Goal: Transaction & Acquisition: Purchase product/service

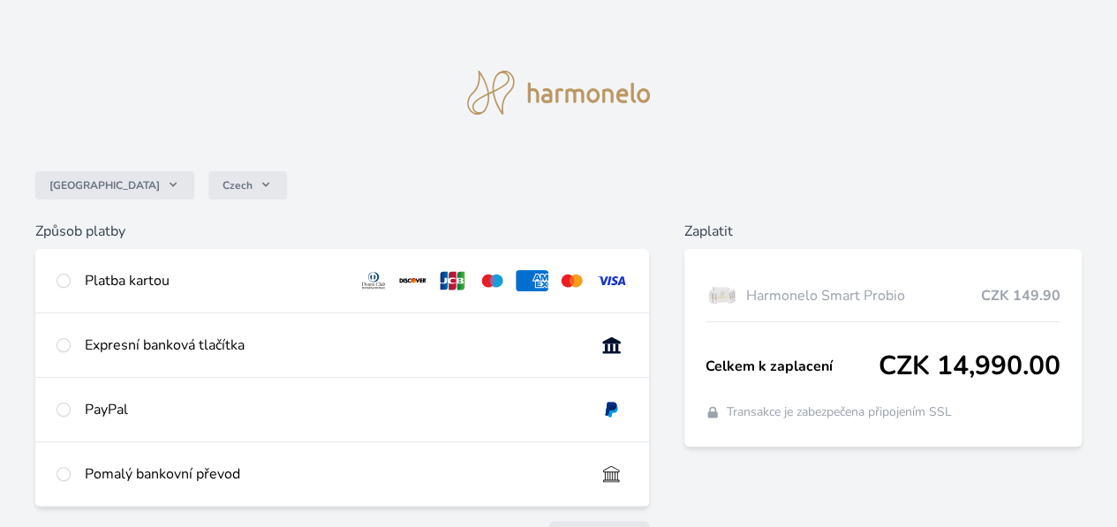
click at [71, 290] on div at bounding box center [64, 280] width 14 height 21
radio input "true"
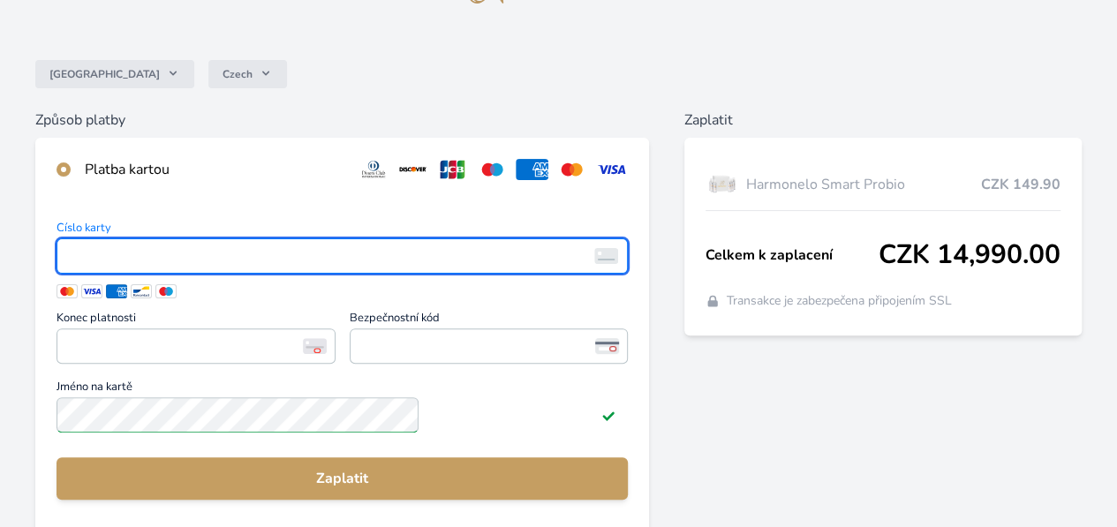
scroll to position [113, 0]
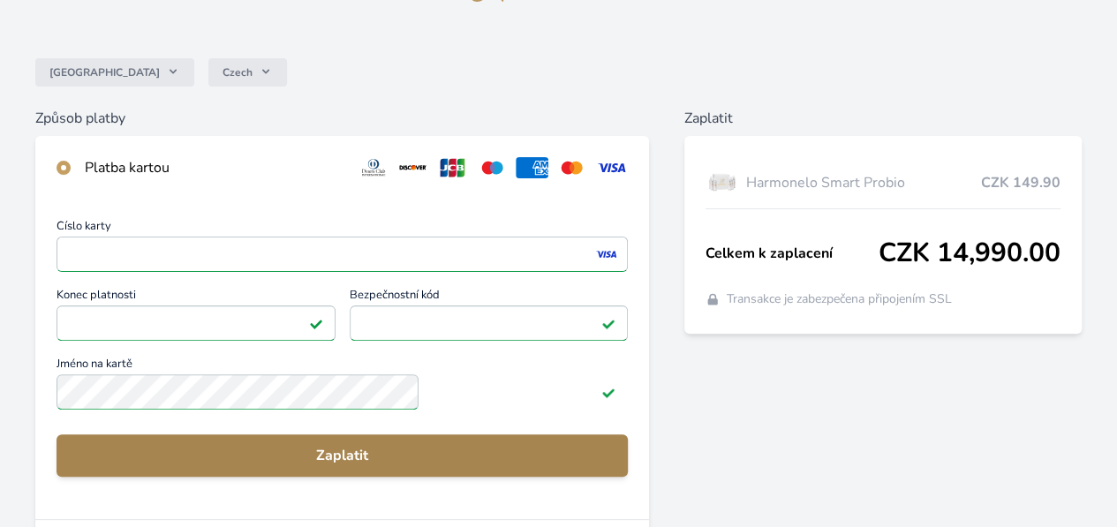
click at [404, 466] on span "Zaplatit" at bounding box center [342, 455] width 543 height 21
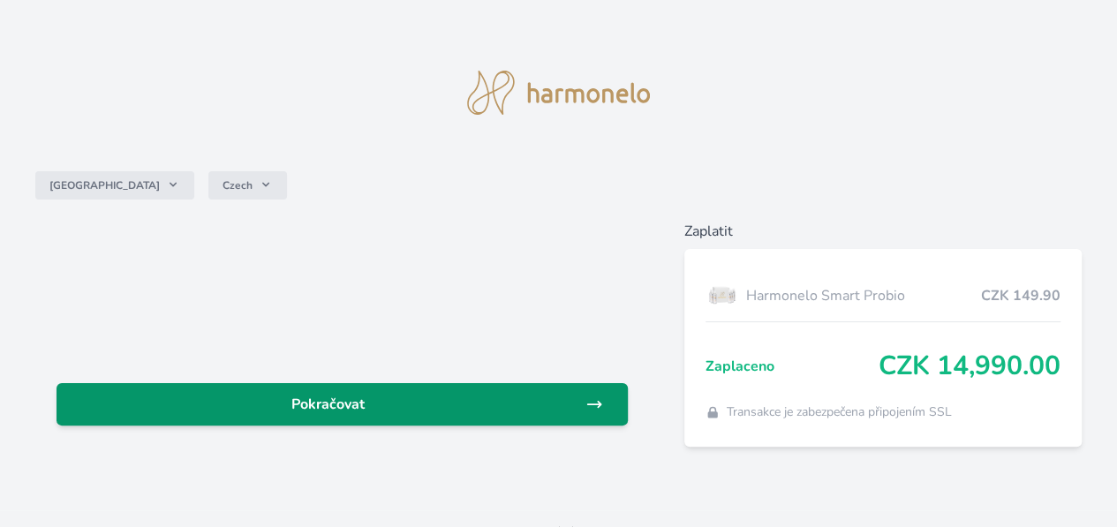
click at [399, 405] on span "Pokračovat" at bounding box center [328, 404] width 515 height 21
